Goal: Check status: Check status

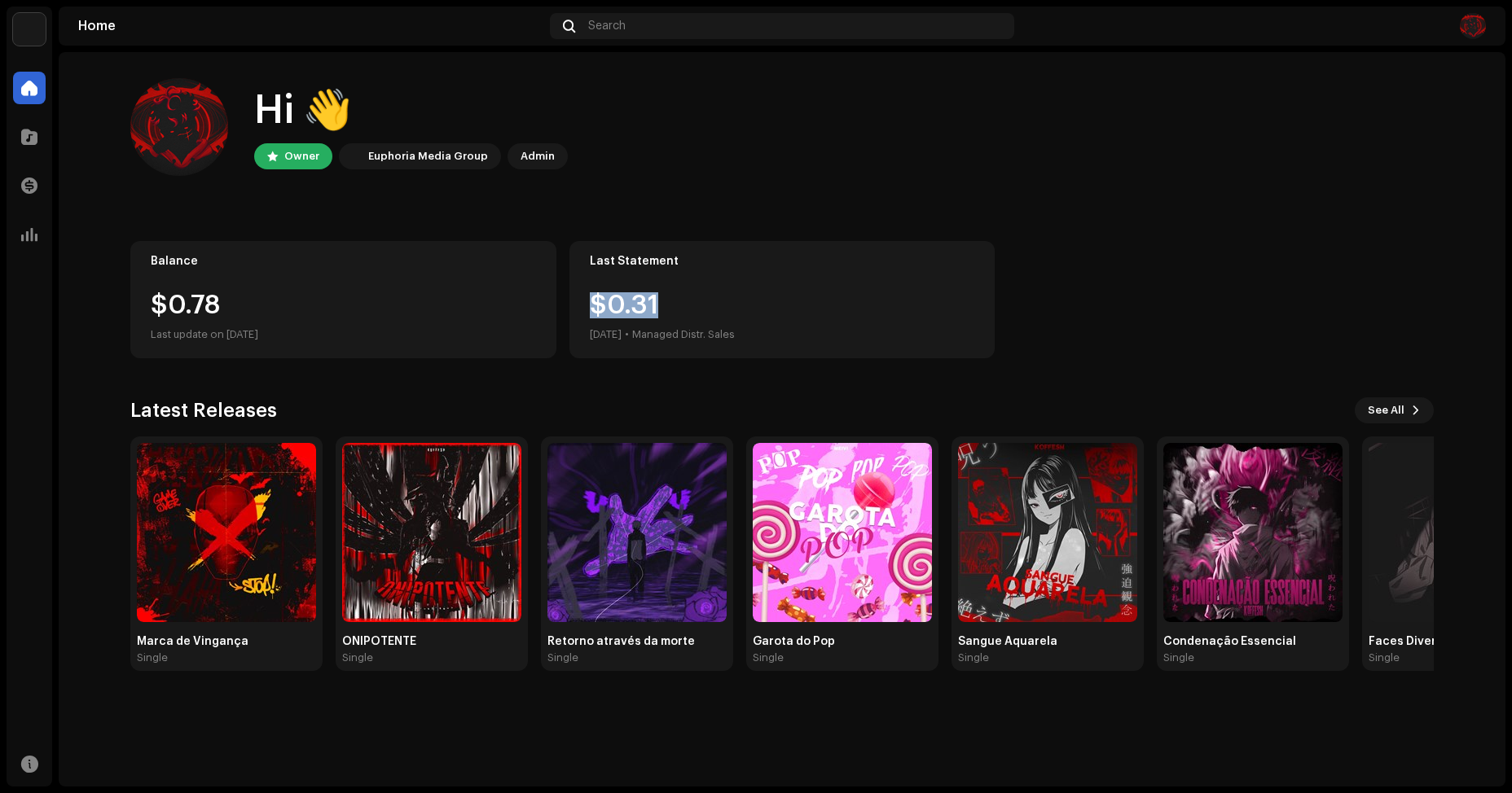
drag, startPoint x: 595, startPoint y: 313, endPoint x: 658, endPoint y: 300, distance: 64.3
click at [658, 300] on div "$0.31 [DATE] • Managed Distr. Sales" at bounding box center [663, 318] width 145 height 52
click at [654, 301] on div "$0.31 [DATE] • Managed Distr. Sales" at bounding box center [663, 318] width 145 height 52
drag, startPoint x: 654, startPoint y: 301, endPoint x: 626, endPoint y: 309, distance: 29.1
click at [642, 306] on div "$0.31 [DATE] • Managed Distr. Sales" at bounding box center [663, 318] width 145 height 52
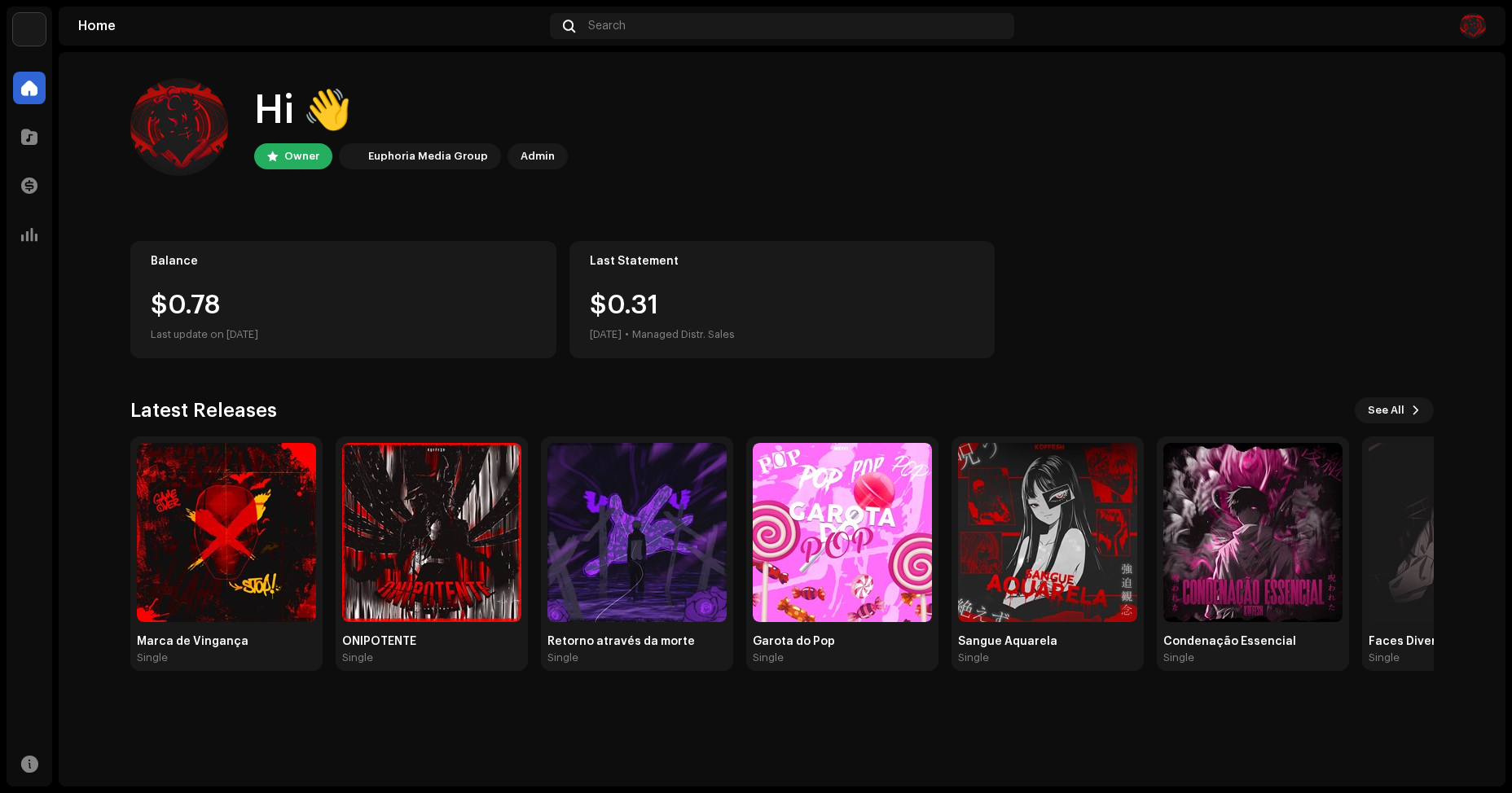
drag, startPoint x: 626, startPoint y: 309, endPoint x: 594, endPoint y: 312, distance: 32.1
click at [610, 311] on div "$0.31 [DATE] • Managed Distr. Sales" at bounding box center [663, 318] width 145 height 52
drag, startPoint x: 594, startPoint y: 312, endPoint x: 585, endPoint y: 312, distance: 9.0
click at [587, 312] on div "Last Statement $0.31 [DATE] • Managed Distr. Sales" at bounding box center [783, 299] width 426 height 117
drag, startPoint x: 585, startPoint y: 312, endPoint x: 621, endPoint y: 303, distance: 37.1
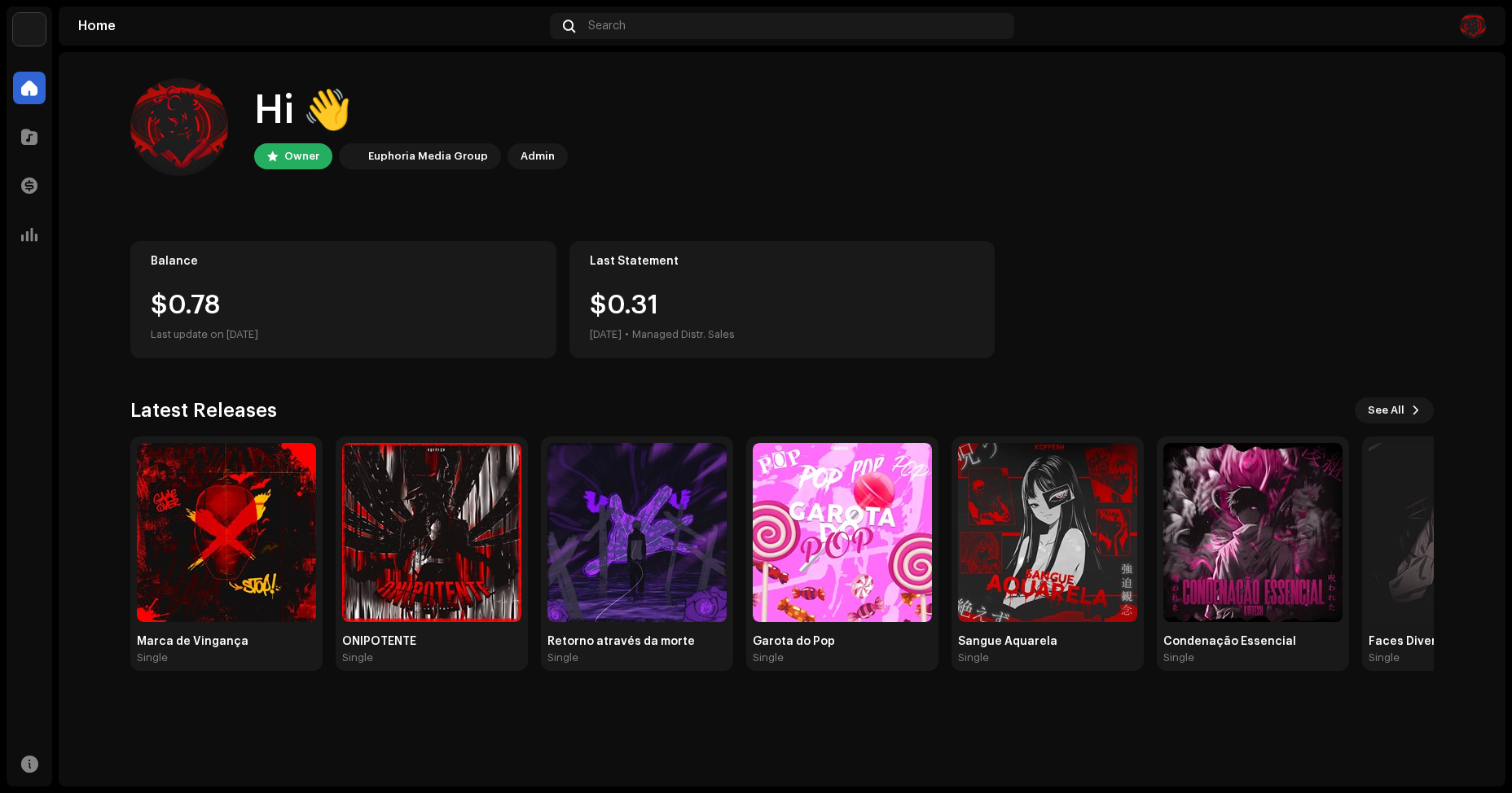
click at [614, 305] on div "Last Statement $0.31 [DATE] • Managed Distr. Sales" at bounding box center [783, 299] width 426 height 117
click at [623, 303] on div "$0.31 [DATE] • Managed Distr. Sales" at bounding box center [663, 318] width 145 height 52
click at [694, 312] on div "$0.31 [DATE] • Managed Distr. Sales" at bounding box center [663, 318] width 145 height 52
drag, startPoint x: 694, startPoint y: 312, endPoint x: 637, endPoint y: 320, distance: 57.6
click at [632, 321] on div "$0.31 [DATE] • Managed Distr. Sales" at bounding box center [663, 318] width 145 height 52
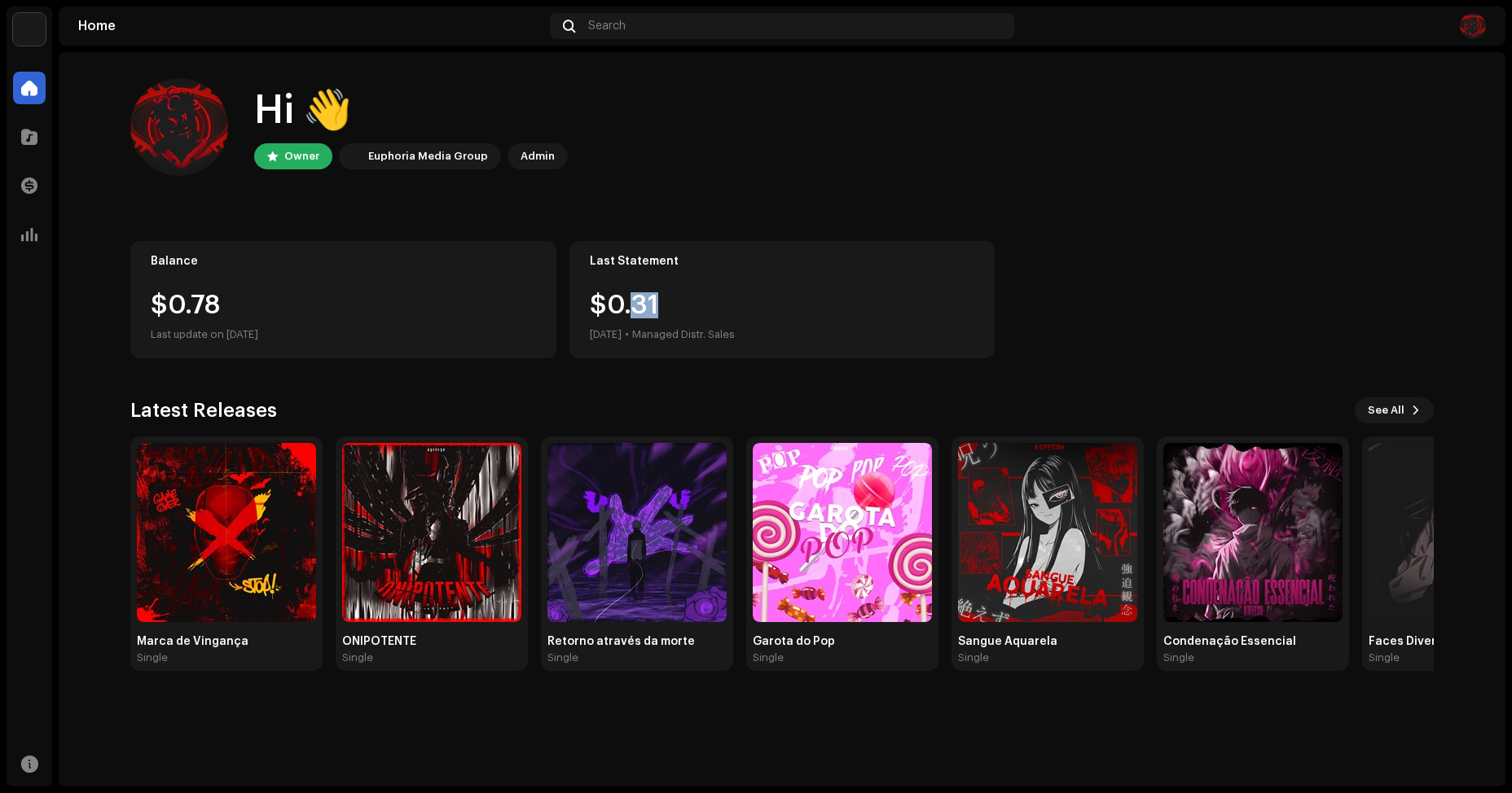
drag, startPoint x: 637, startPoint y: 320, endPoint x: 663, endPoint y: 315, distance: 26.5
click at [695, 314] on div "$0.31 [DATE] • Managed Distr. Sales" at bounding box center [663, 318] width 145 height 52
drag, startPoint x: 620, startPoint y: 314, endPoint x: 650, endPoint y: 311, distance: 30.1
click at [667, 308] on div "$0.31 [DATE] • Managed Distr. Sales" at bounding box center [663, 318] width 145 height 52
drag, startPoint x: 650, startPoint y: 311, endPoint x: 637, endPoint y: 316, distance: 13.9
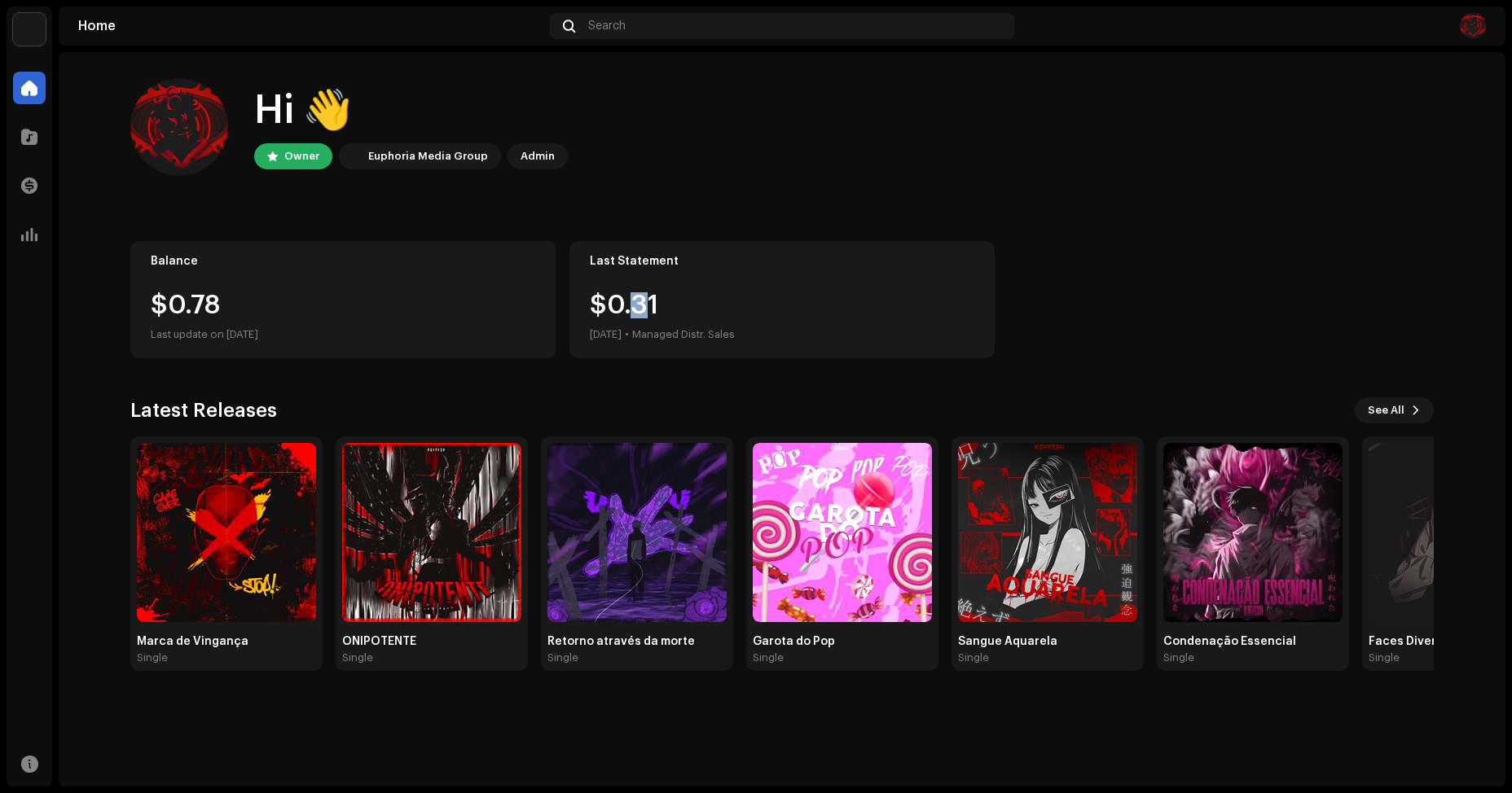
click at [637, 316] on div "$0.31 [DATE] • Managed Distr. Sales" at bounding box center [663, 318] width 145 height 52
click at [619, 320] on div "$0.31 [DATE] • Managed Distr. Sales" at bounding box center [663, 318] width 145 height 52
click at [621, 320] on div "$0.31 [DATE] • Managed Distr. Sales" at bounding box center [663, 318] width 145 height 52
